Goal: Find specific page/section: Find specific page/section

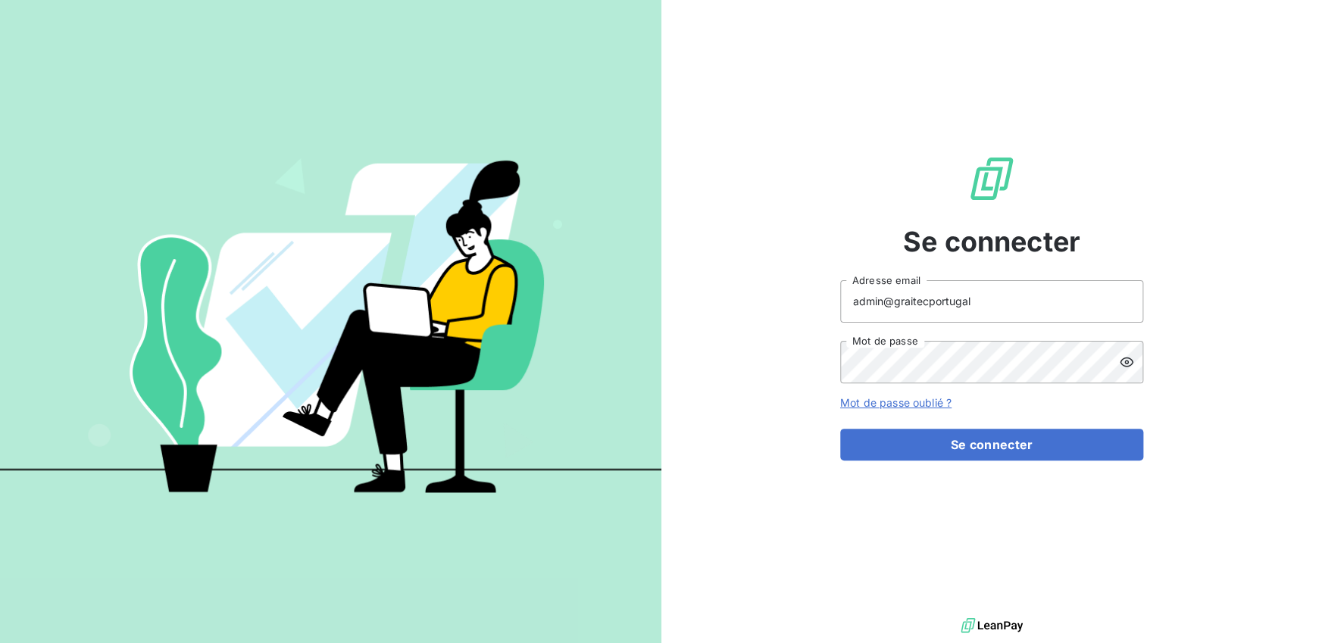
click at [981, 293] on input "admin@graitecportugal" at bounding box center [991, 301] width 303 height 42
click at [979, 295] on input "admin@graitecportugal" at bounding box center [991, 301] width 303 height 42
type input "admin@graitecczech"
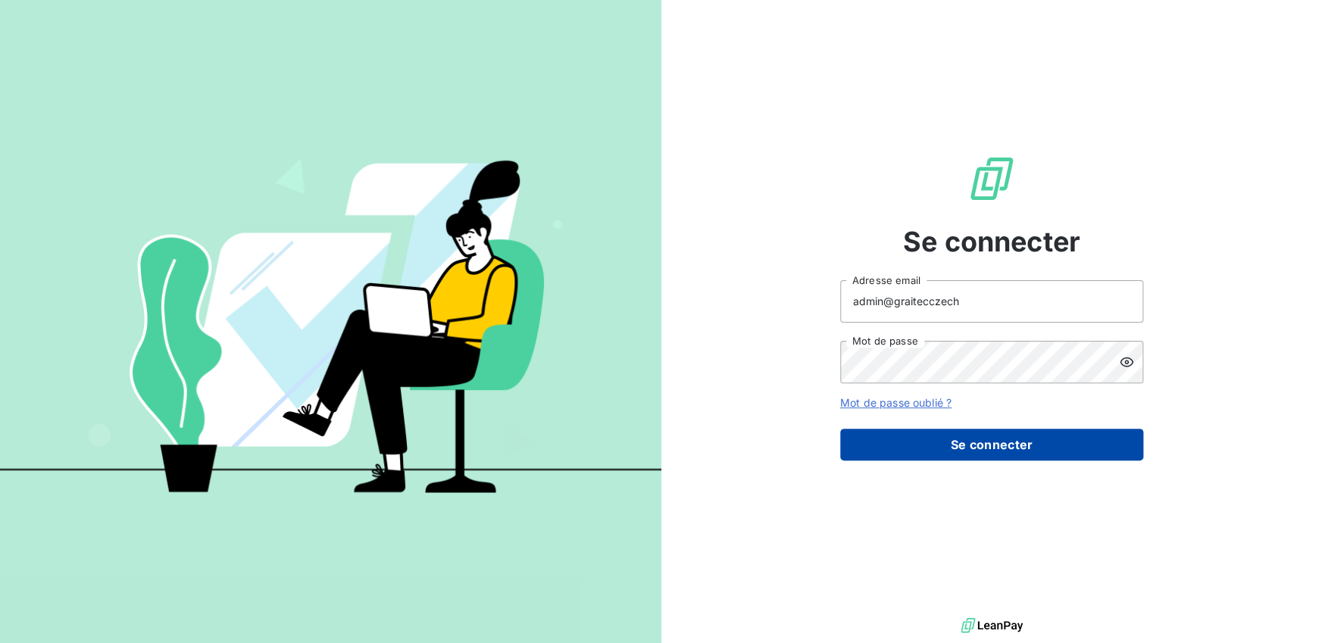
click at [1007, 439] on button "Se connecter" at bounding box center [991, 445] width 303 height 32
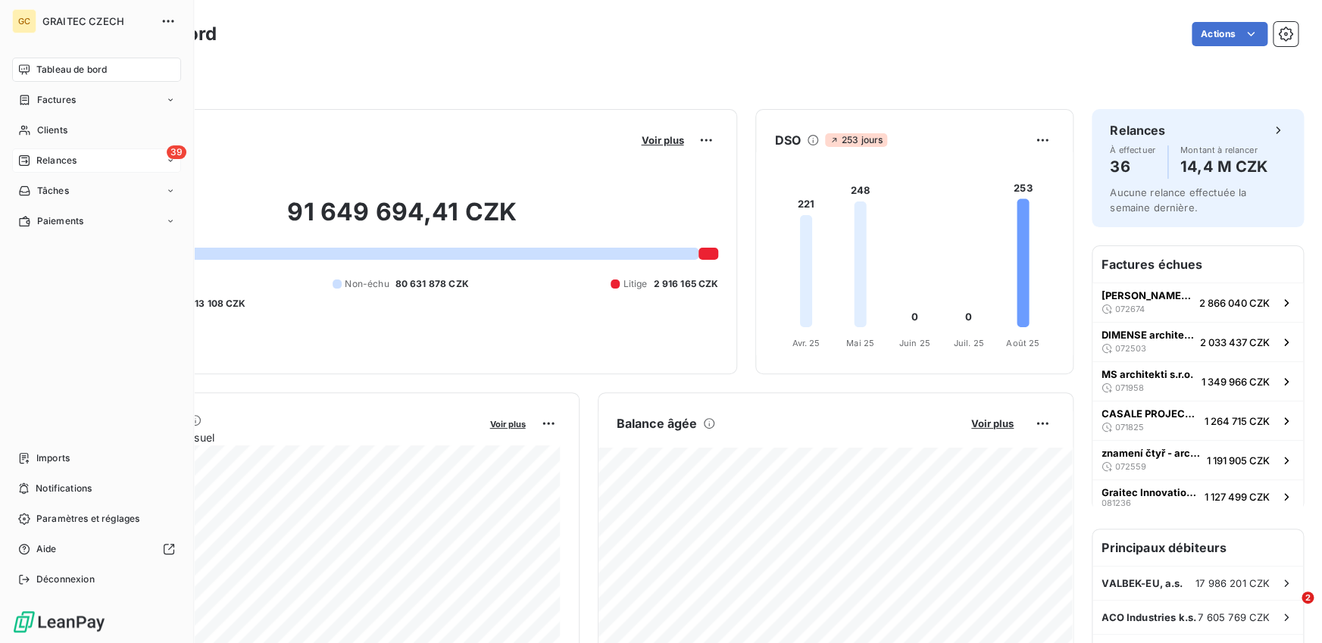
click at [32, 161] on div "Relances" at bounding box center [47, 161] width 58 height 14
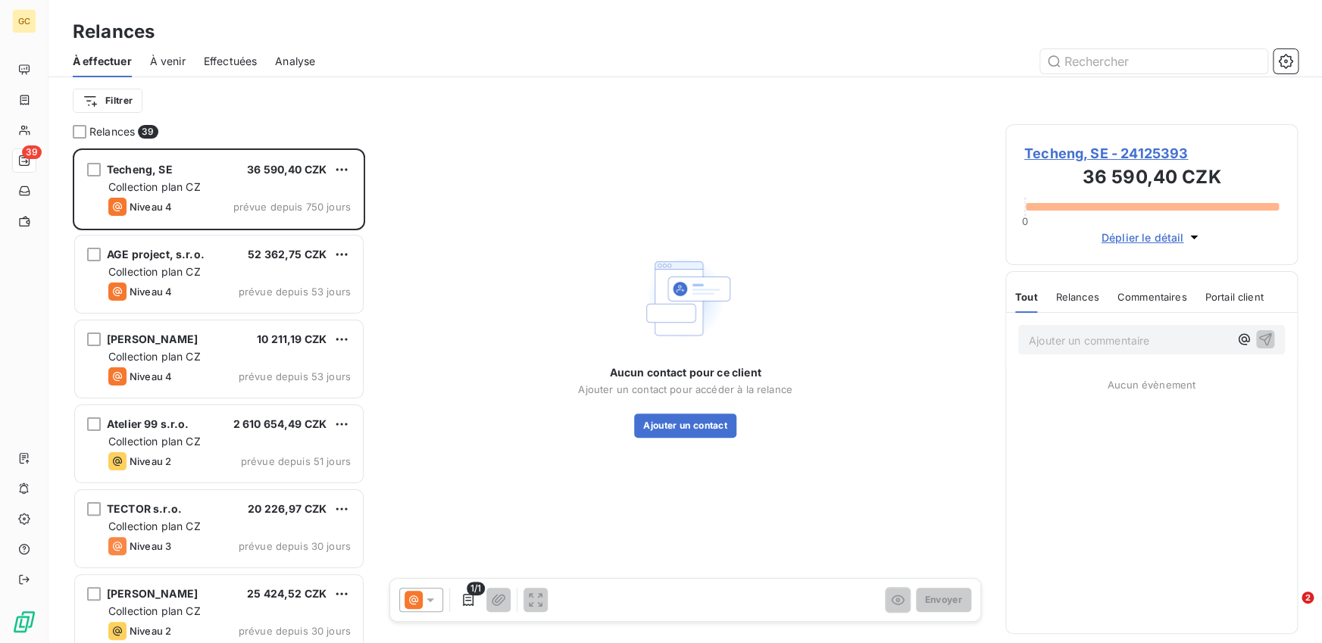
scroll to position [495, 292]
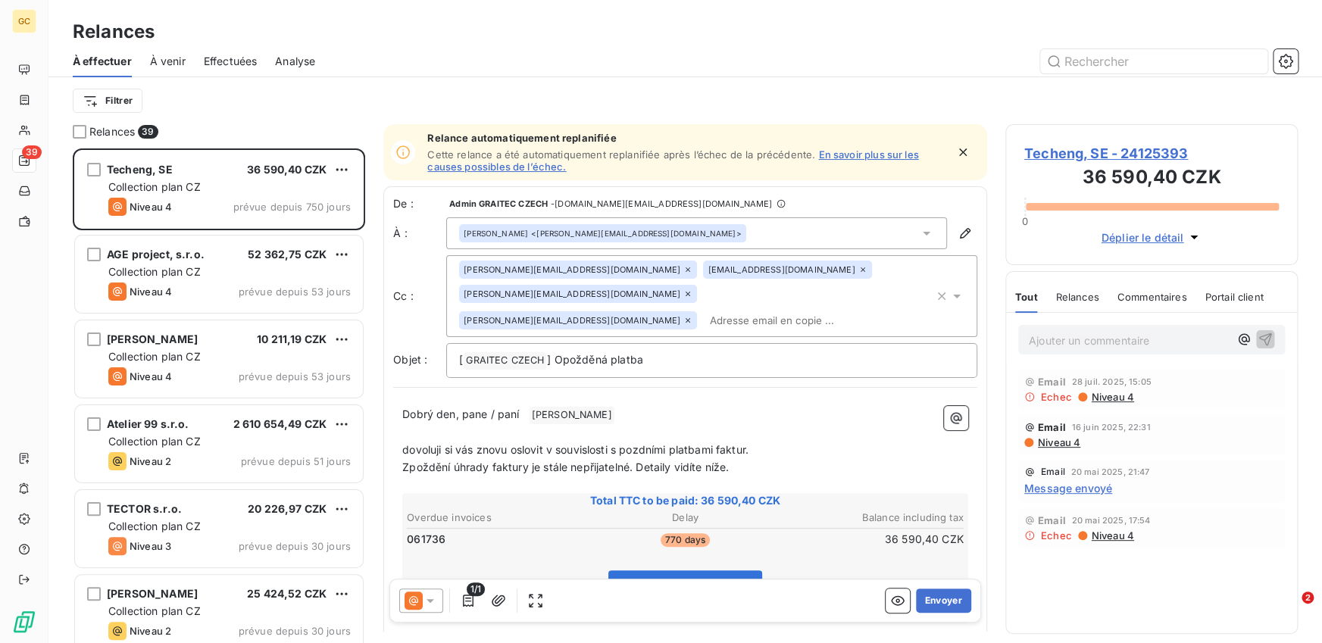
click at [224, 58] on span "Effectuées" at bounding box center [231, 61] width 54 height 15
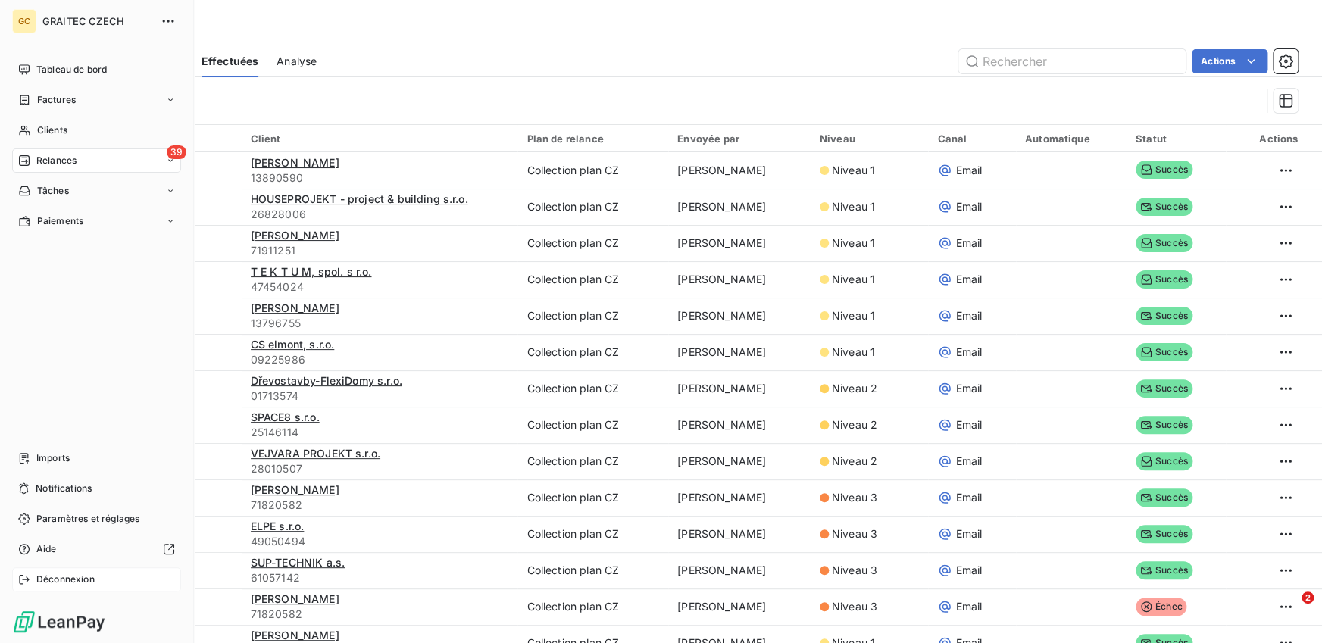
click at [28, 580] on icon at bounding box center [24, 579] width 10 height 9
